Goal: Use online tool/utility

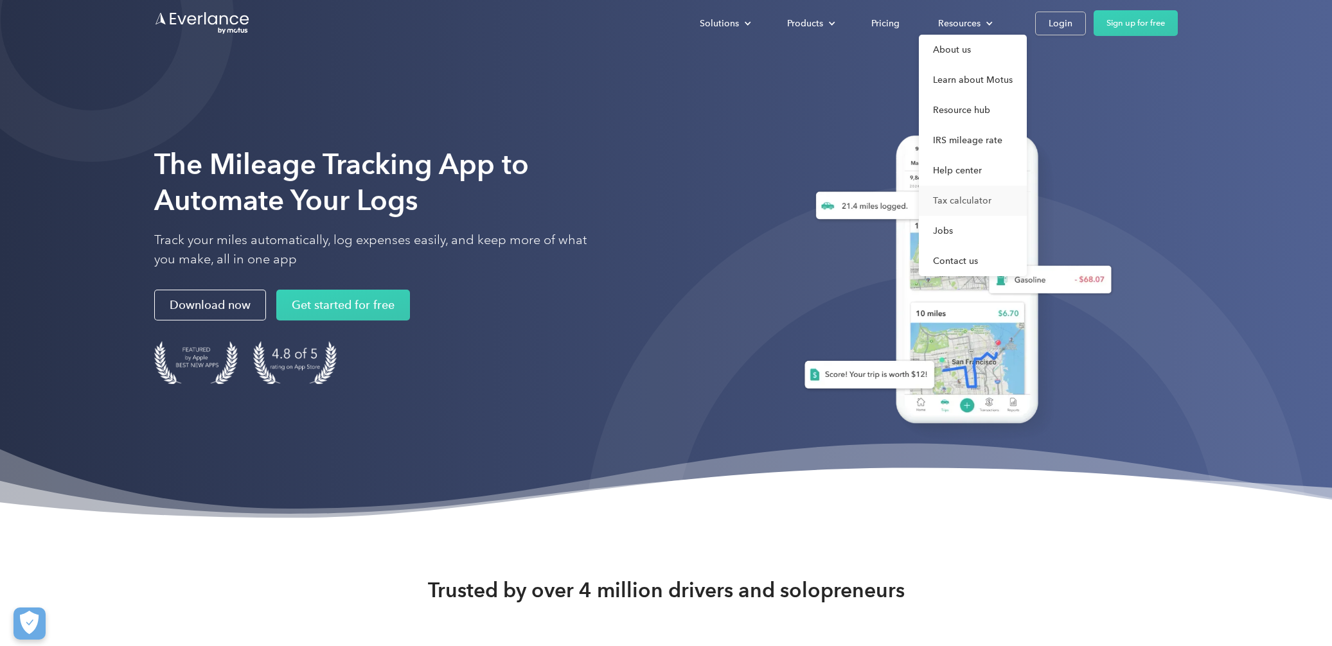
click at [978, 196] on link "Tax calculator" at bounding box center [973, 201] width 108 height 30
